Goal: Transaction & Acquisition: Purchase product/service

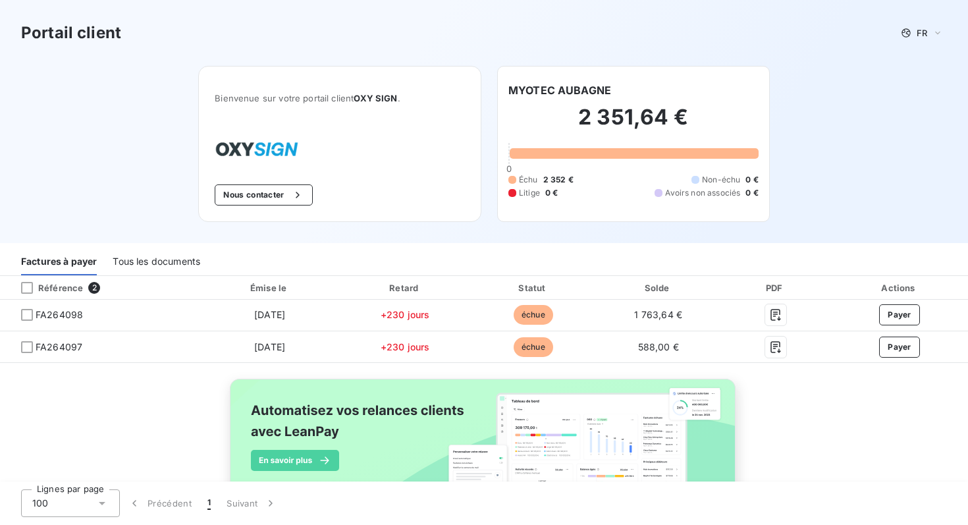
click at [275, 207] on div "Bienvenue sur votre portail client OXY SIGN . Nous contacter" at bounding box center [339, 144] width 283 height 156
click at [275, 200] on button "Nous contacter" at bounding box center [263, 194] width 97 height 21
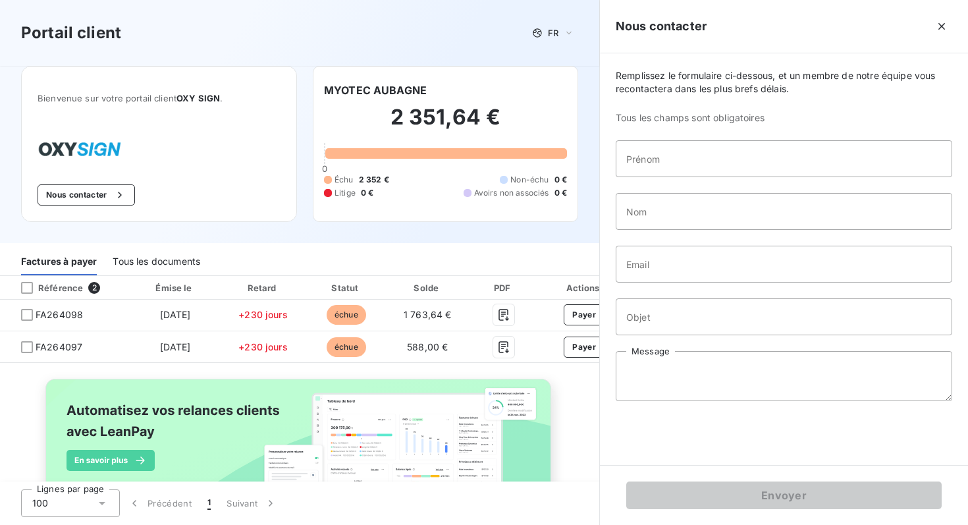
scroll to position [63, 0]
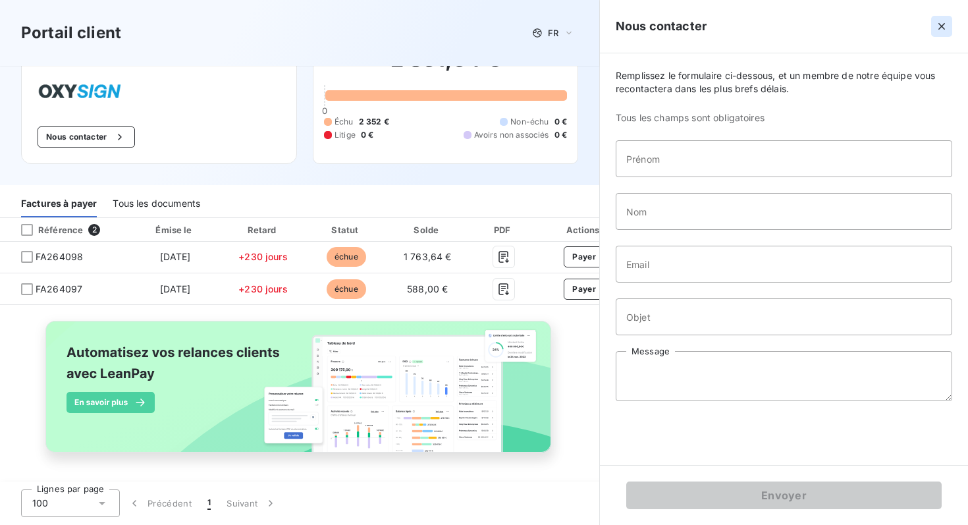
click at [941, 23] on icon "button" at bounding box center [941, 26] width 13 height 13
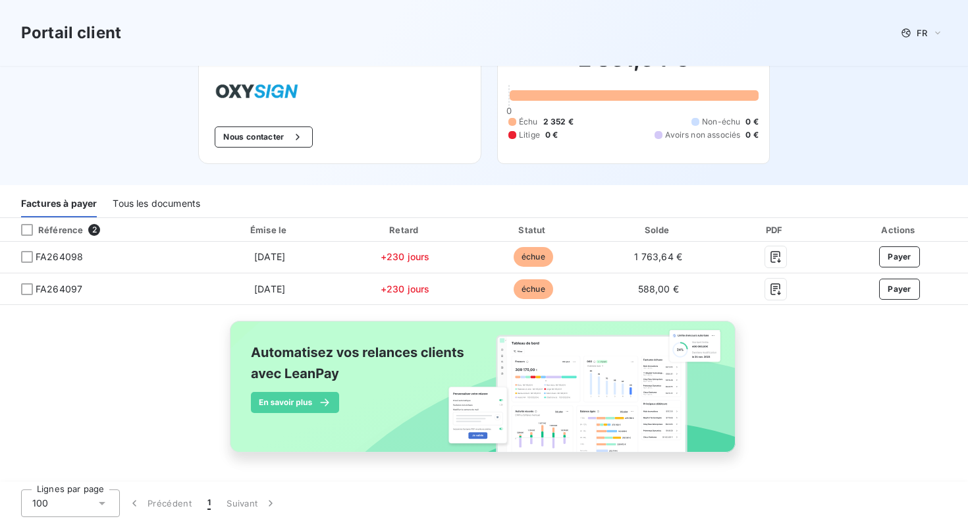
scroll to position [58, 0]
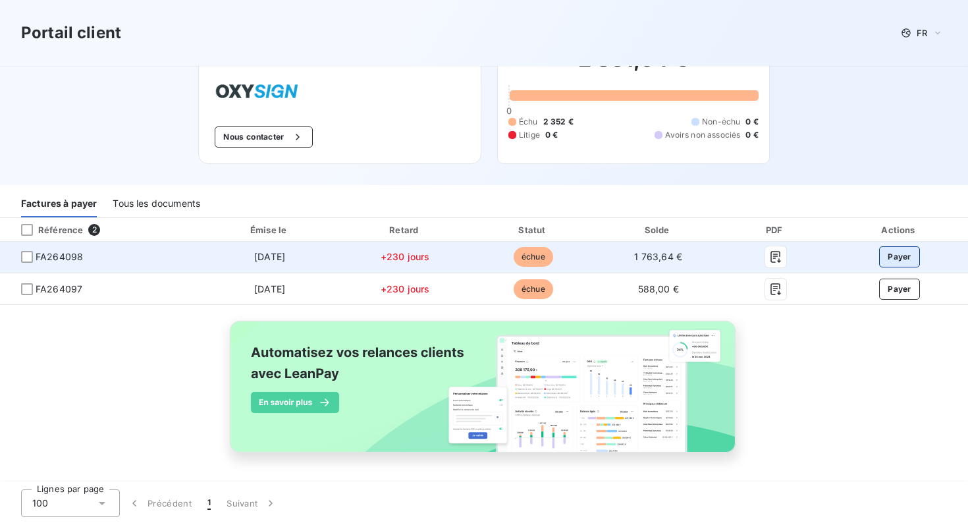
click at [900, 258] on button "Payer" at bounding box center [899, 256] width 41 height 21
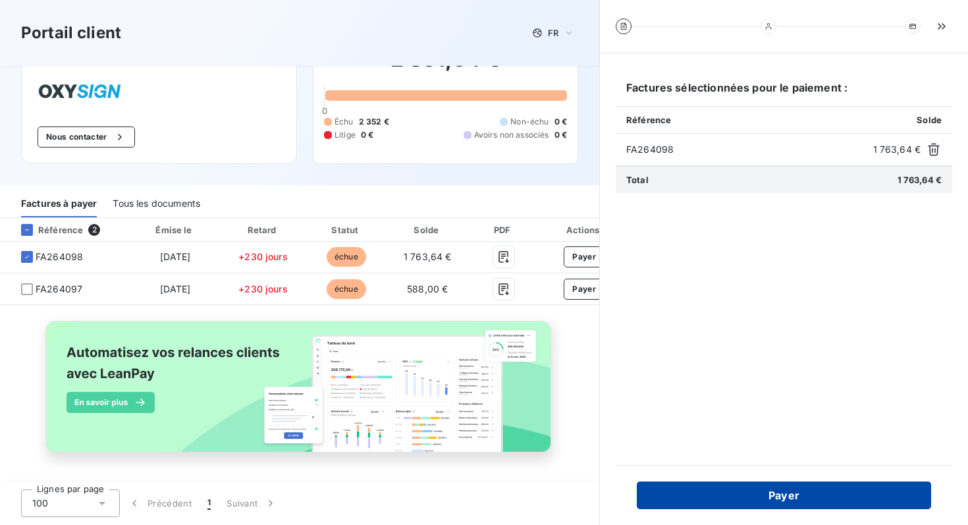
click at [800, 499] on button "Payer" at bounding box center [784, 495] width 294 height 28
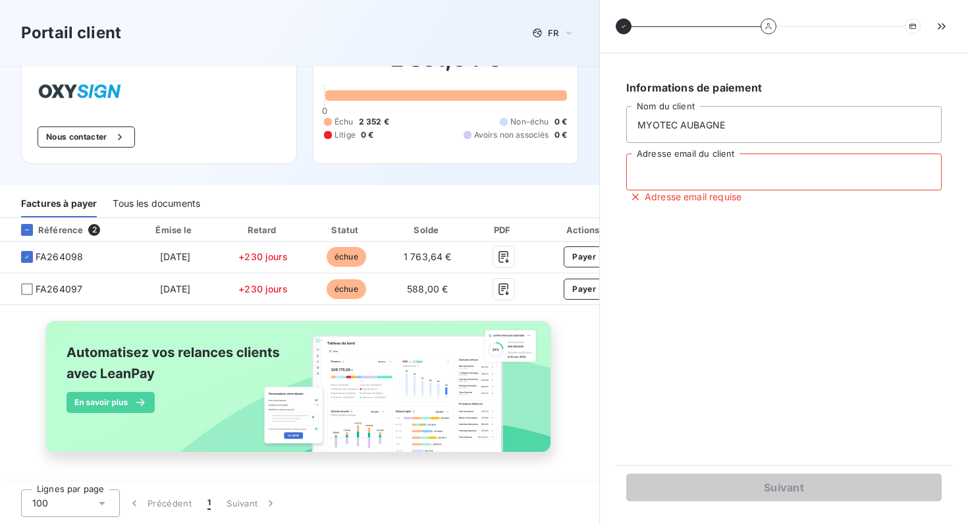
click at [667, 171] on input "Adresse email du client" at bounding box center [783, 171] width 315 height 37
click at [679, 178] on input "Adresse email du client" at bounding box center [783, 171] width 315 height 37
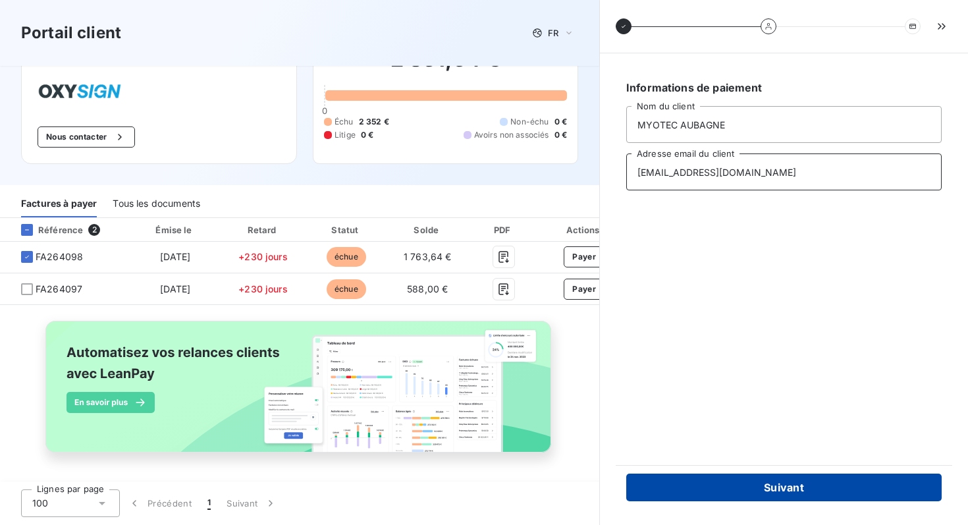
type input "[EMAIL_ADDRESS][DOMAIN_NAME]"
click at [788, 493] on button "Suivant" at bounding box center [783, 488] width 315 height 28
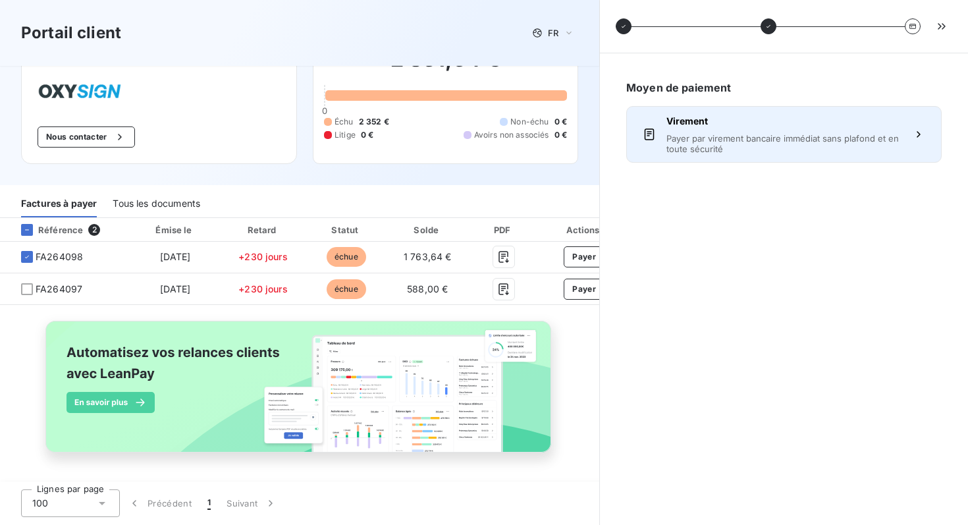
click at [729, 144] on span "Payer par virement bancaire immédiat sans plafond et en toute sécurité" at bounding box center [784, 143] width 235 height 21
